Goal: Task Accomplishment & Management: Complete application form

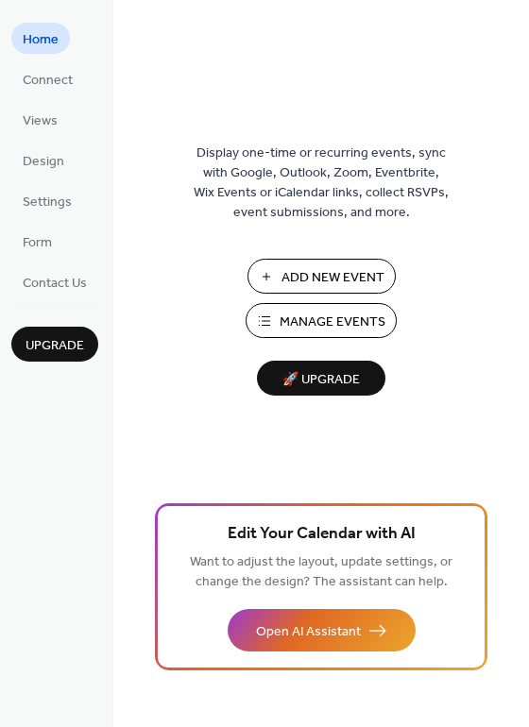
click at [350, 273] on span "Add New Event" at bounding box center [332, 278] width 103 height 20
click at [320, 327] on span "Manage Events" at bounding box center [333, 323] width 106 height 20
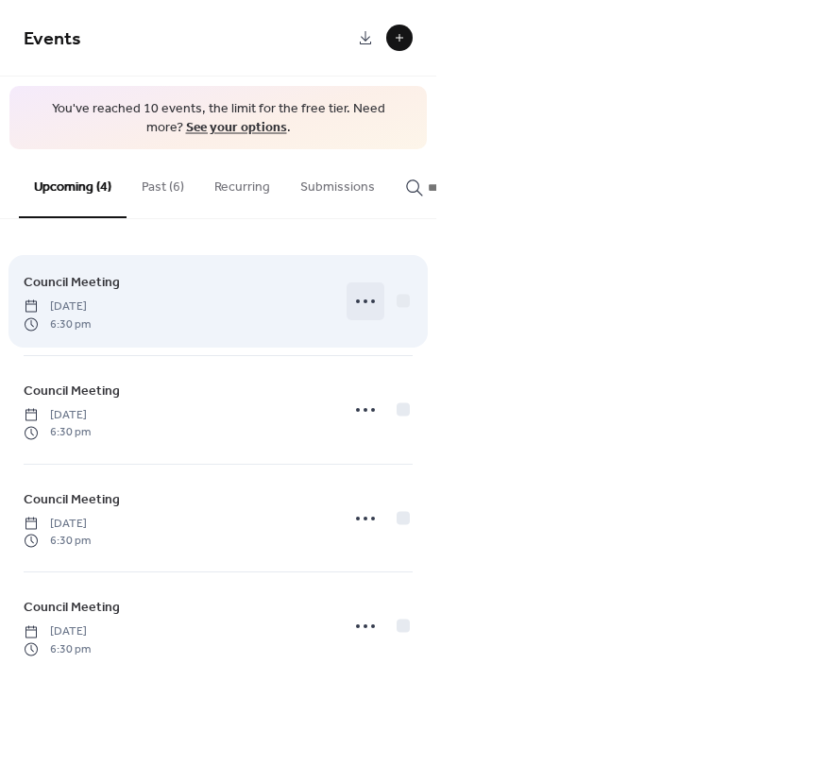
click at [369, 312] on icon at bounding box center [365, 301] width 30 height 30
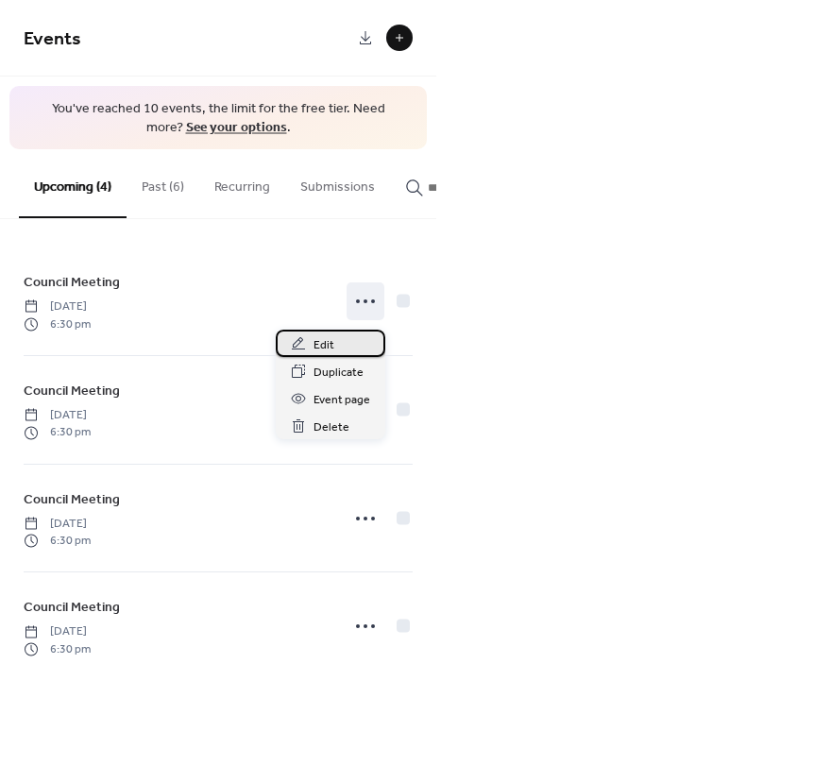
click at [318, 343] on span "Edit" at bounding box center [324, 345] width 21 height 20
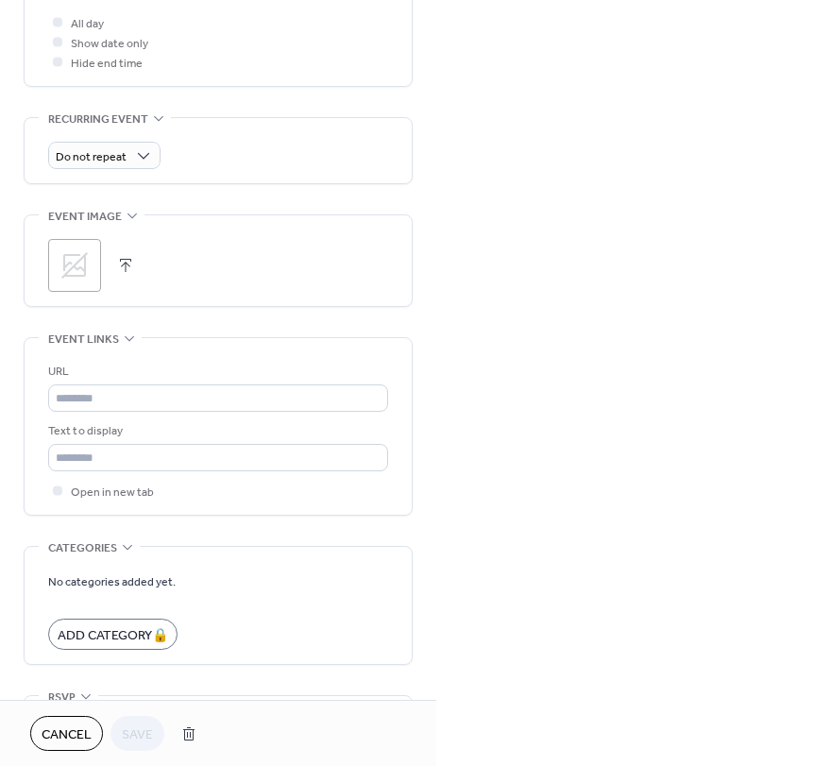
scroll to position [850, 0]
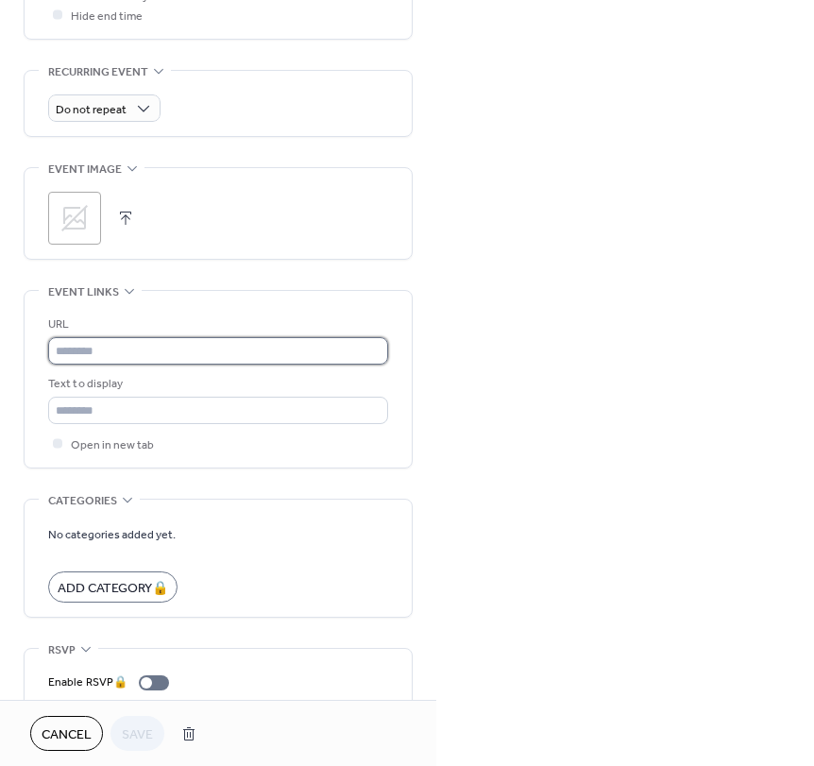
click at [86, 353] on input "text" at bounding box center [218, 350] width 340 height 27
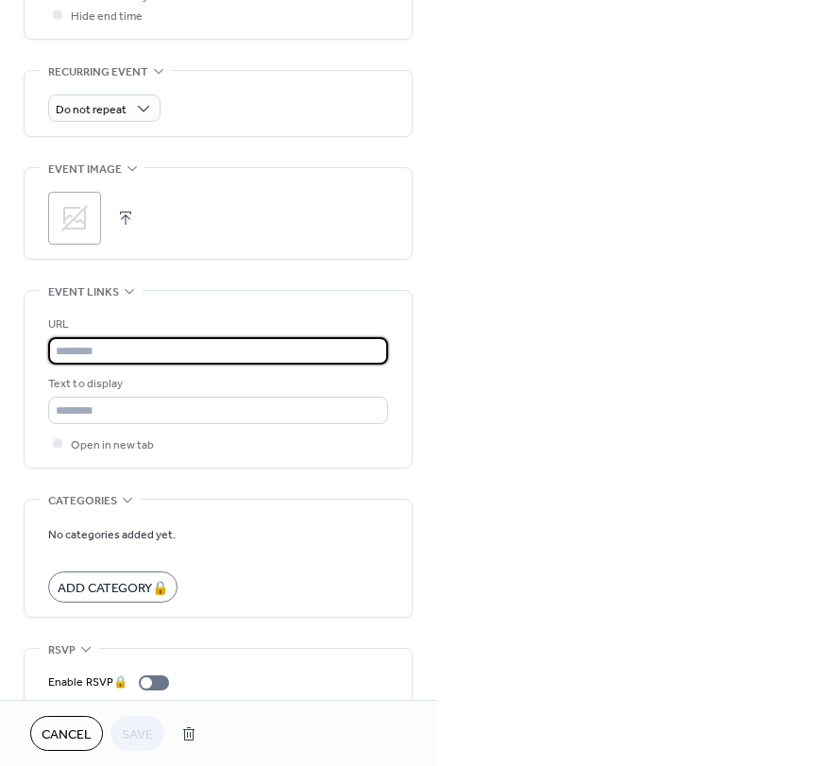
paste input "**********"
type input "**********"
click at [217, 457] on div "**********" at bounding box center [218, 379] width 340 height 177
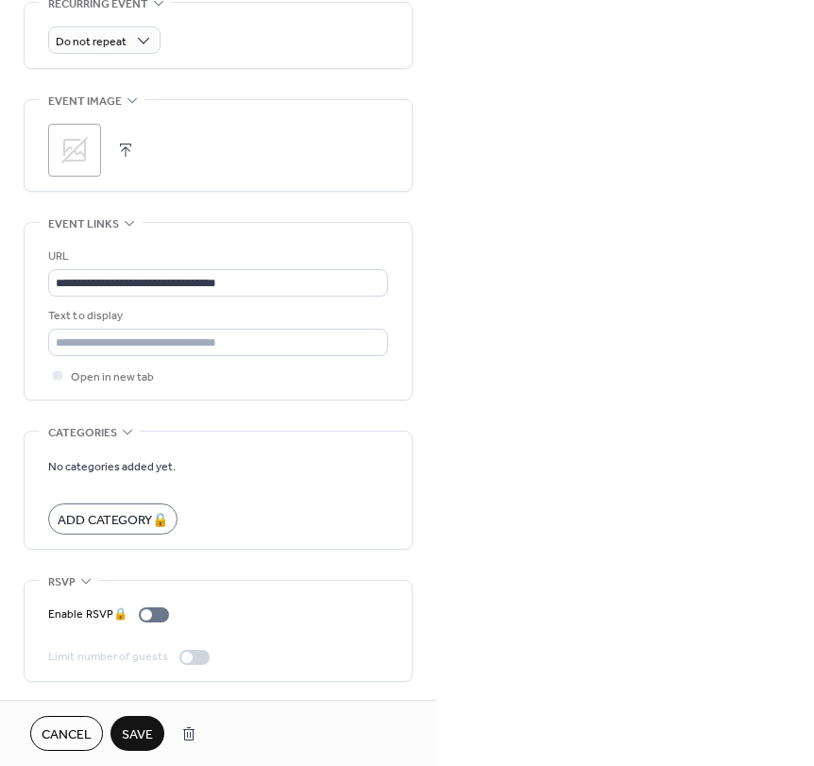
scroll to position [919, 0]
click at [140, 735] on span "Save" at bounding box center [137, 735] width 31 height 20
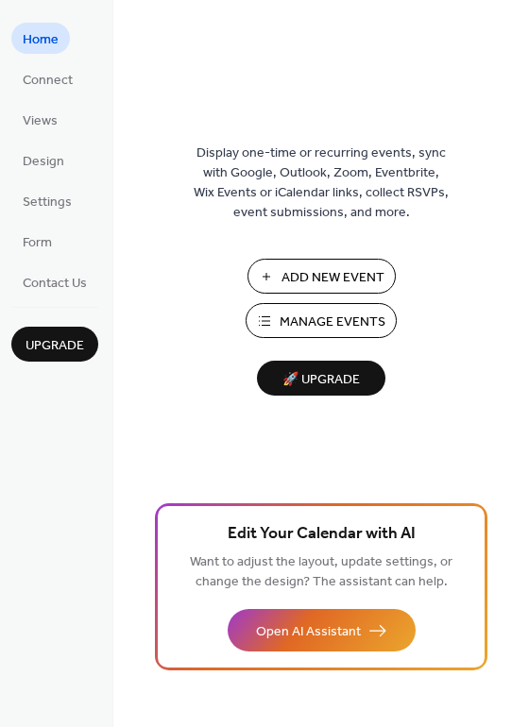
click at [270, 319] on button "Manage Events" at bounding box center [321, 320] width 151 height 35
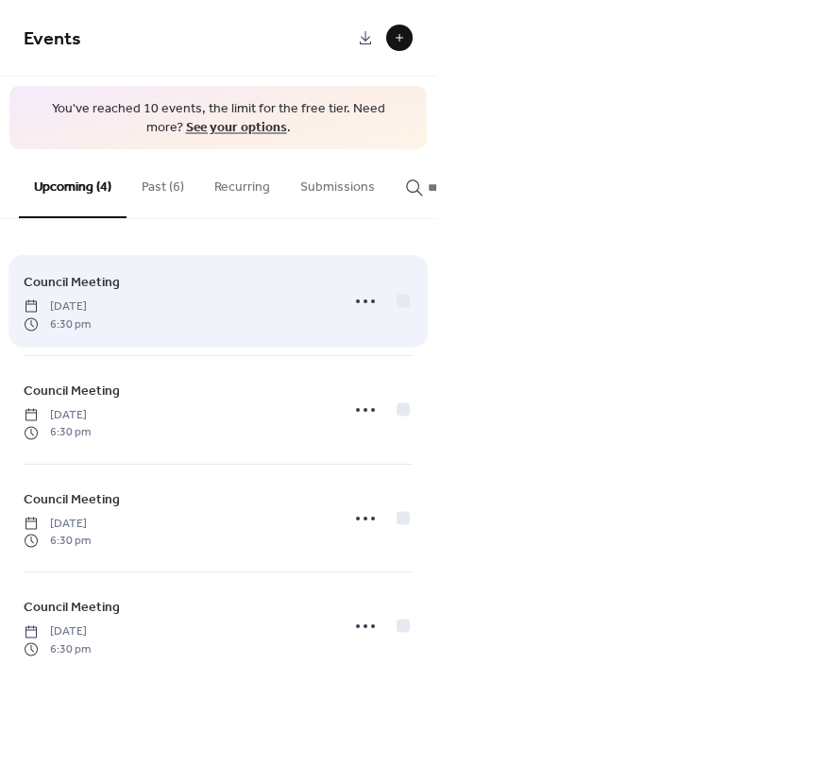
click at [241, 341] on div "Council Meeting [DATE] 6:30 pm" at bounding box center [218, 301] width 389 height 108
click at [367, 315] on icon at bounding box center [365, 301] width 30 height 30
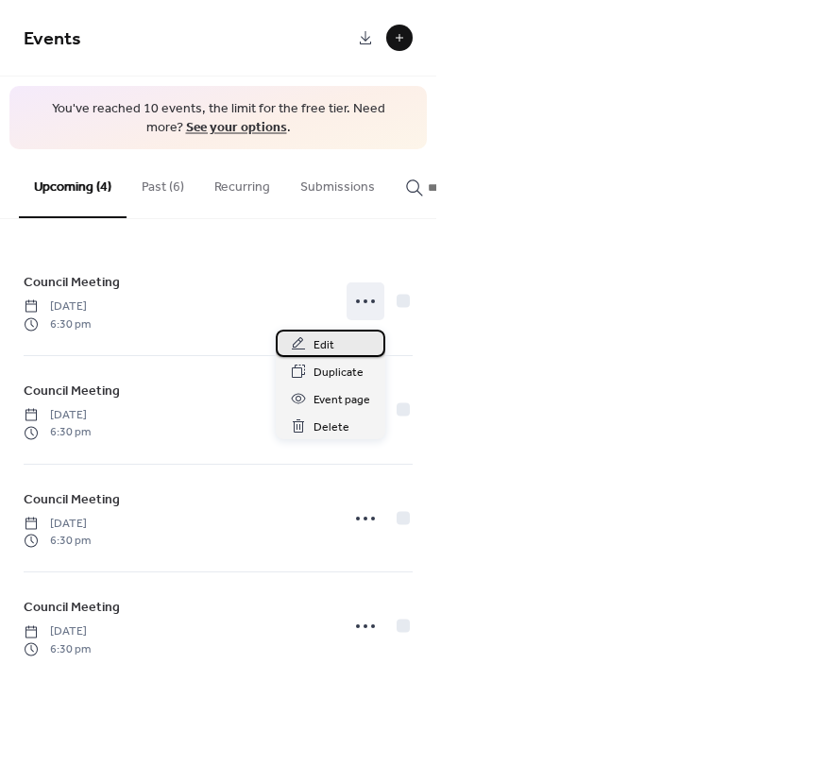
click at [352, 349] on div "Edit" at bounding box center [331, 343] width 110 height 27
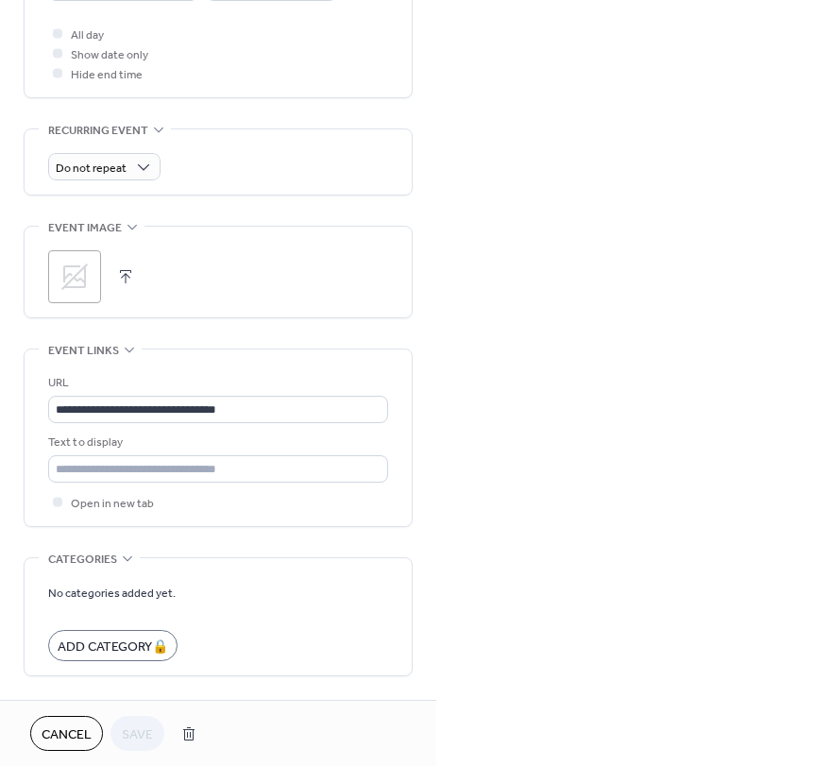
scroll to position [919, 0]
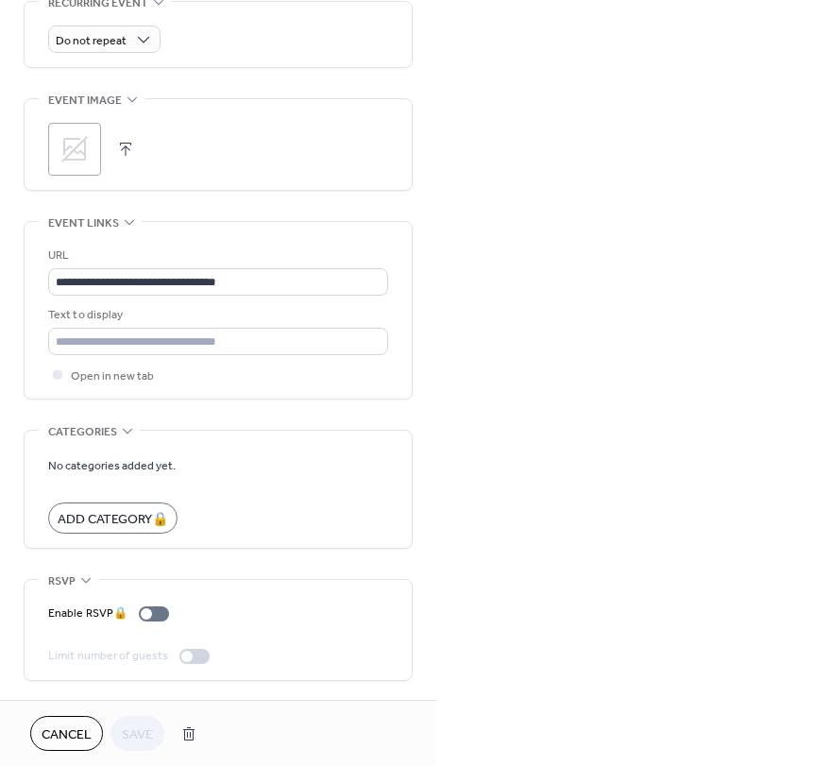
click at [80, 729] on span "Cancel" at bounding box center [67, 735] width 50 height 20
